Goal: Complete application form

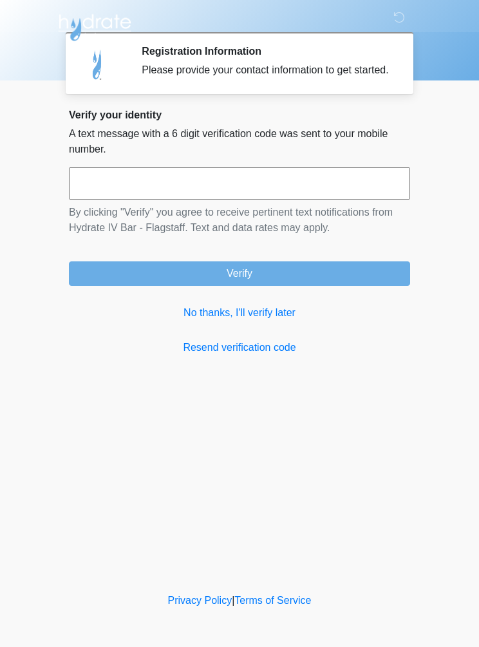
click at [357, 200] on input "text" at bounding box center [239, 183] width 341 height 32
type input "******"
click at [337, 281] on button "Verify" at bounding box center [239, 273] width 341 height 24
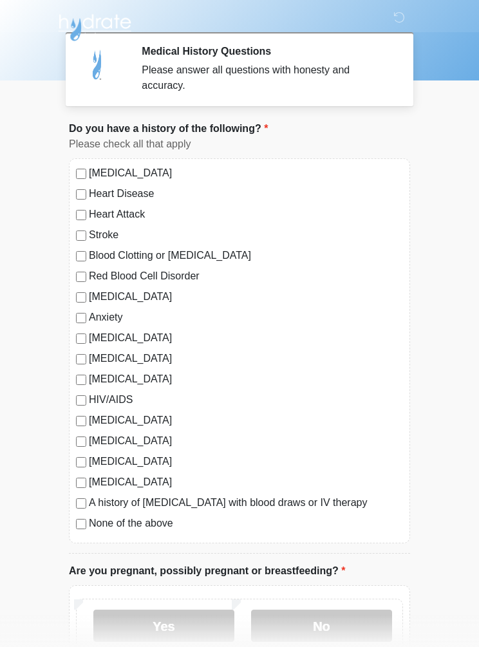
click at [91, 171] on label "[MEDICAL_DATA]" at bounding box center [246, 172] width 314 height 15
click at [91, 293] on label "[MEDICAL_DATA]" at bounding box center [246, 296] width 314 height 15
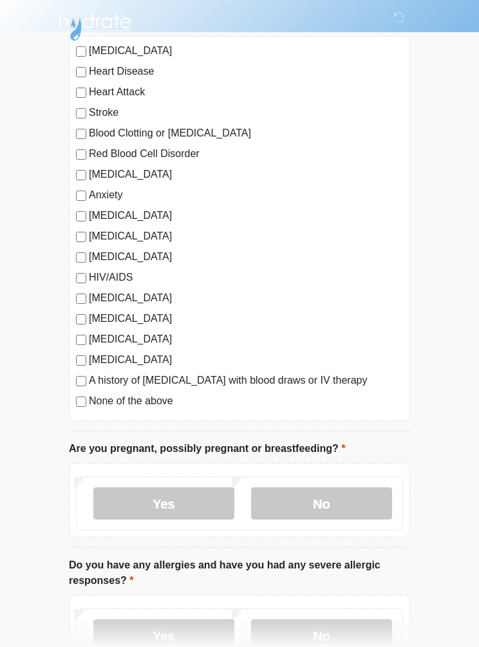
scroll to position [122, 0]
click at [352, 498] on label "No" at bounding box center [321, 503] width 141 height 32
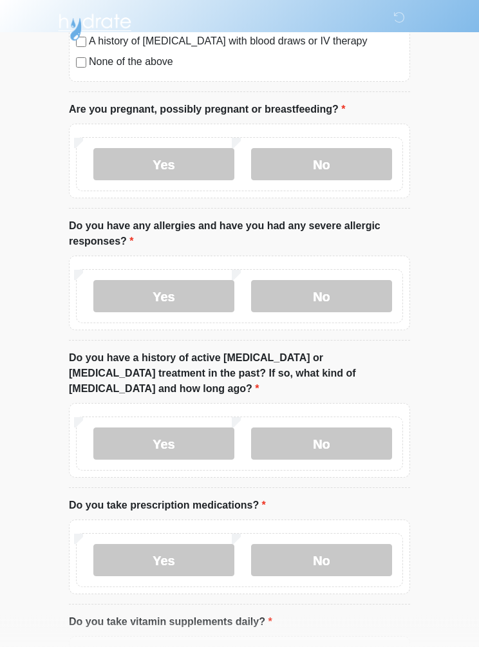
scroll to position [462, 0]
click at [355, 307] on label "No" at bounding box center [321, 296] width 141 height 32
click at [368, 438] on label "No" at bounding box center [321, 443] width 141 height 32
click at [189, 543] on label "Yes" at bounding box center [163, 559] width 141 height 32
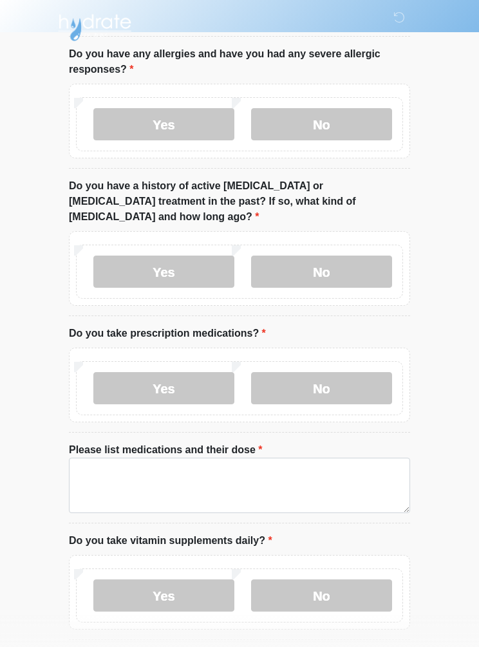
scroll to position [660, 0]
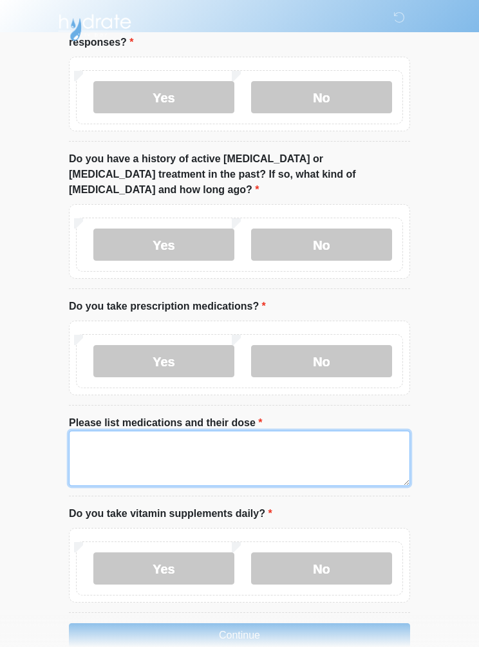
click at [248, 435] on textarea "Please list medications and their dose" at bounding box center [239, 458] width 341 height 55
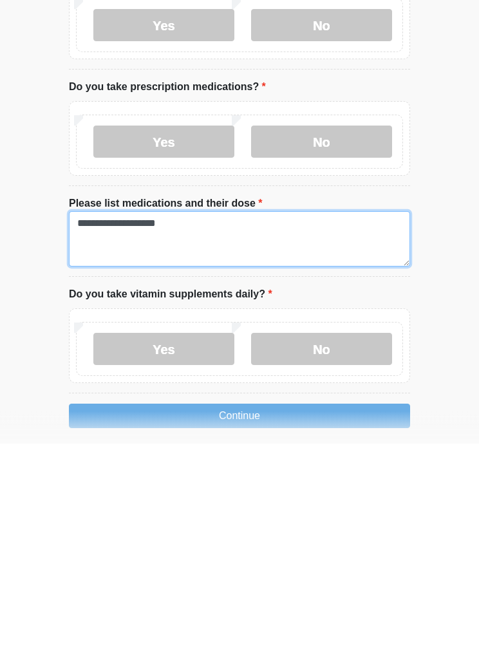
type textarea "**********"
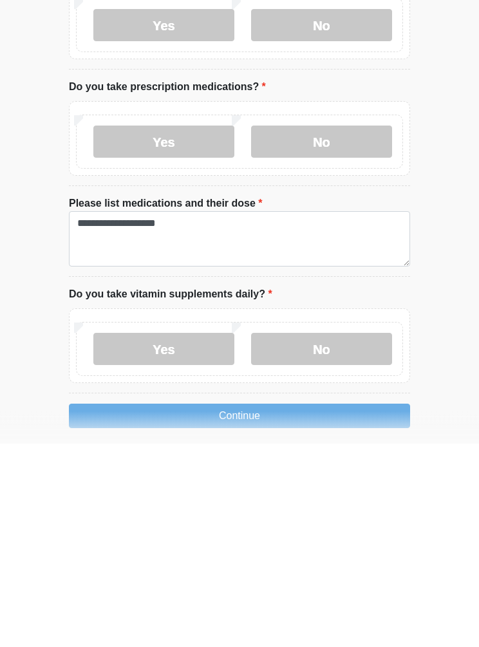
click at [352, 537] on label "No" at bounding box center [321, 553] width 141 height 32
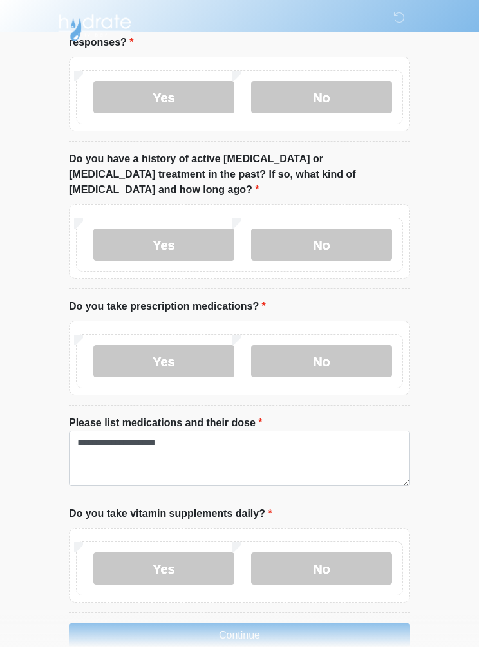
click at [317, 623] on button "Continue" at bounding box center [239, 635] width 341 height 24
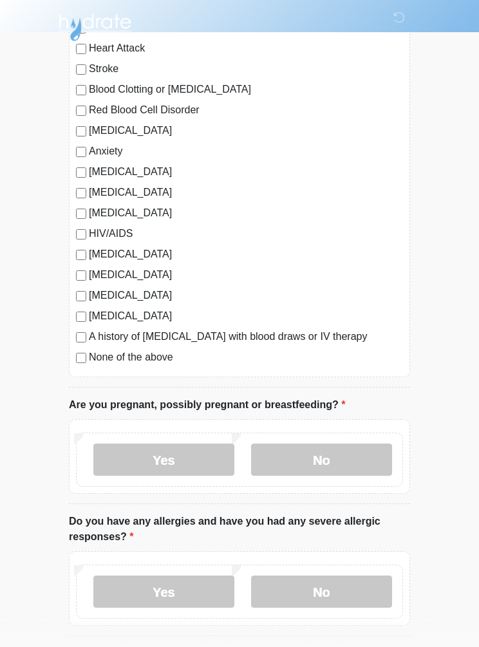
scroll to position [0, 0]
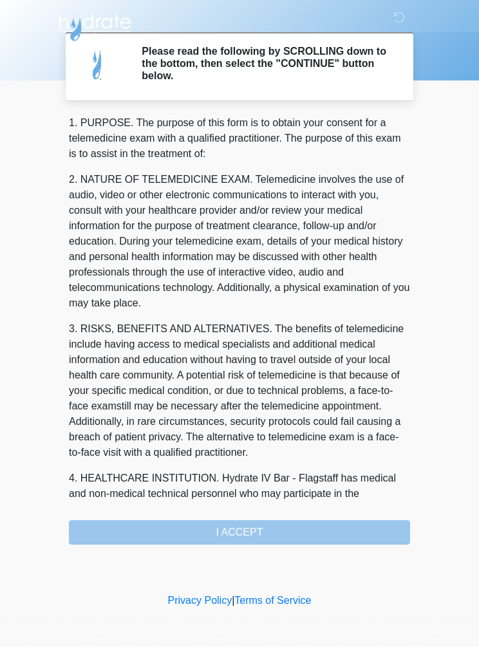
click at [320, 531] on div "1. PURPOSE. The purpose of this form is to obtain your consent for a telemedici…" at bounding box center [239, 329] width 341 height 429
click at [263, 532] on div "1. PURPOSE. The purpose of this form is to obtain your consent for a telemedici…" at bounding box center [239, 329] width 341 height 429
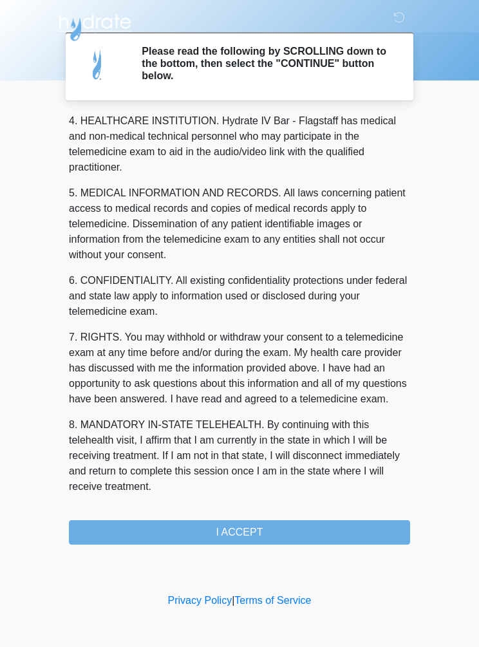
scroll to position [373, 0]
click at [298, 532] on button "I ACCEPT" at bounding box center [239, 532] width 341 height 24
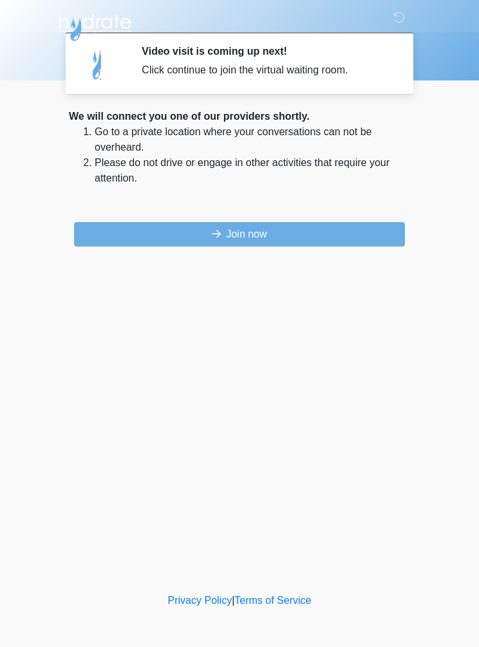
click at [359, 229] on button "Join now" at bounding box center [239, 234] width 331 height 24
